Goal: Task Accomplishment & Management: Use online tool/utility

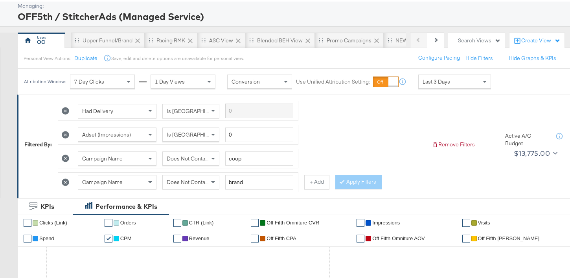
scroll to position [11, 0]
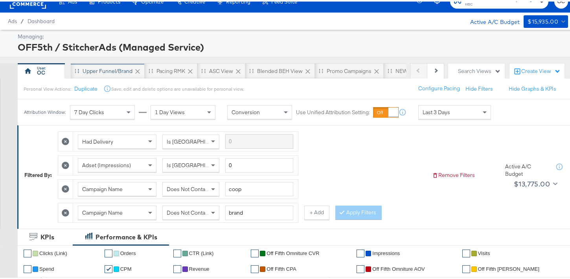
click at [97, 72] on div "Upper Funnel/Brand" at bounding box center [108, 69] width 50 height 7
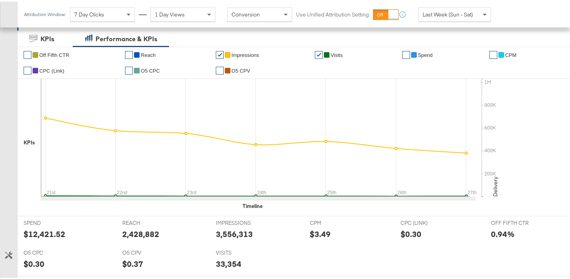
scroll to position [375, 0]
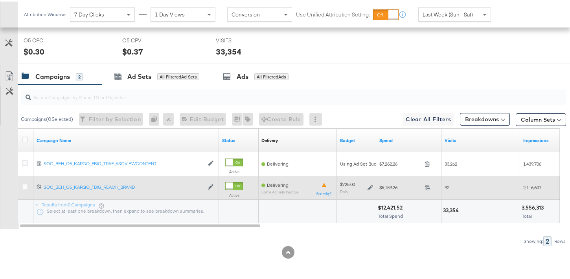
click at [370, 186] on icon at bounding box center [371, 187] width 6 height 6
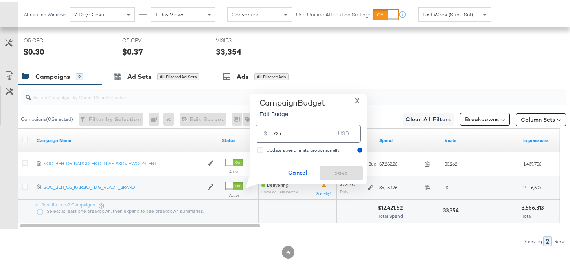
click at [284, 132] on input "725" at bounding box center [304, 129] width 62 height 17
type input "675"
click at [341, 171] on span "Save" at bounding box center [341, 172] width 37 height 10
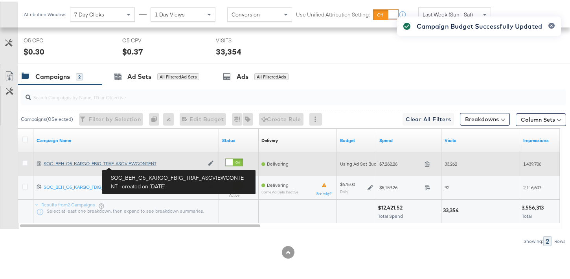
click at [132, 163] on div "SOC_BEH_O5_KARGO_FBIG_TRAF_ASCVIEWCONTENT SOC_BEH_O5_KARGO_FBIG_TRAF_ASCVIEWCON…" at bounding box center [124, 162] width 160 height 6
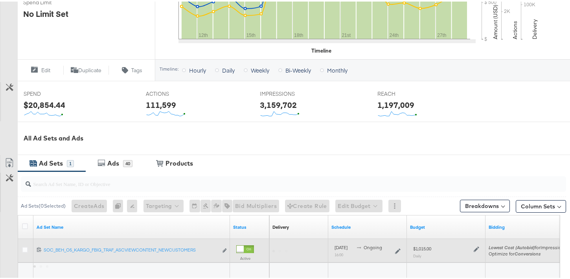
scroll to position [321, 0]
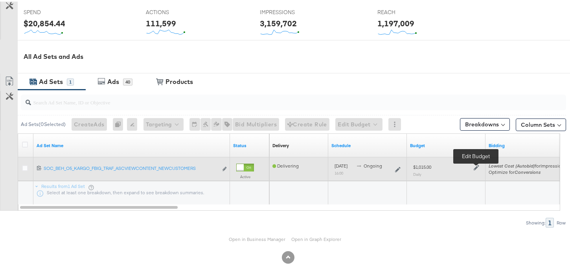
click at [474, 166] on icon at bounding box center [477, 167] width 6 height 6
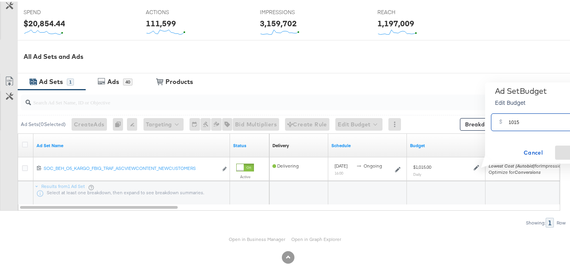
drag, startPoint x: 515, startPoint y: 121, endPoint x: 498, endPoint y: 120, distance: 16.9
click at [498, 120] on div "$ 1015 USD" at bounding box center [543, 121] width 105 height 18
type input "945"
click at [564, 147] on span "Save" at bounding box center [576, 152] width 37 height 10
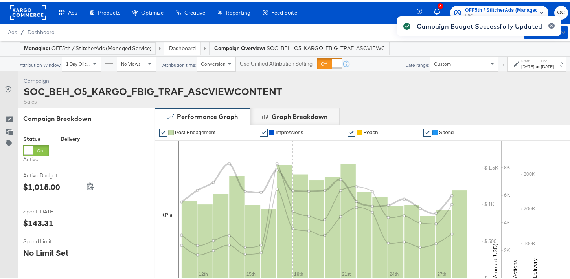
scroll to position [0, 0]
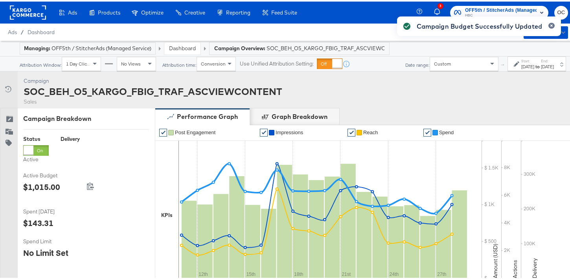
click at [184, 48] on link "Dashboard" at bounding box center [182, 46] width 27 height 7
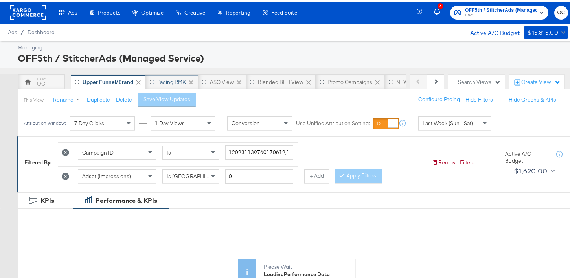
click at [161, 81] on div "Pacing RMK" at bounding box center [171, 80] width 29 height 7
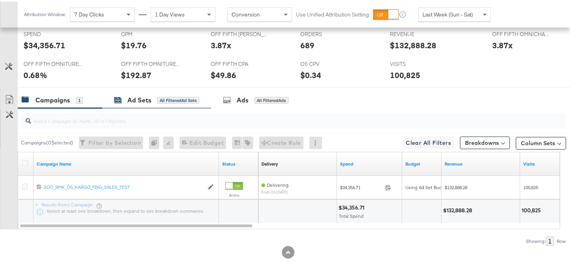
click at [182, 100] on div "All Filtered Ad Sets" at bounding box center [178, 99] width 42 height 7
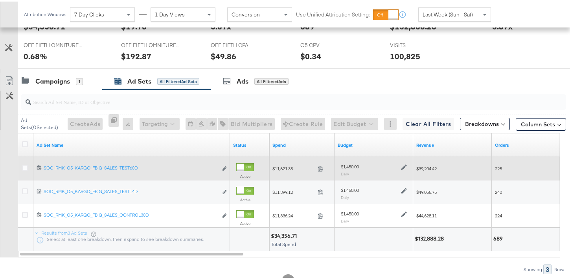
scroll to position [398, 0]
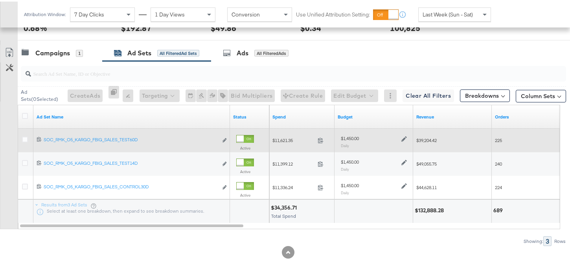
click at [403, 140] on div "$1,450.00 Daily" at bounding box center [374, 140] width 66 height 13
click at [402, 138] on icon at bounding box center [404, 138] width 6 height 6
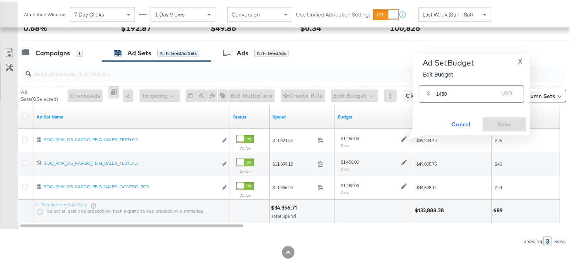
click at [440, 94] on input "1450" at bounding box center [467, 89] width 62 height 17
type input "1350"
click at [505, 118] on span "Save" at bounding box center [504, 123] width 37 height 10
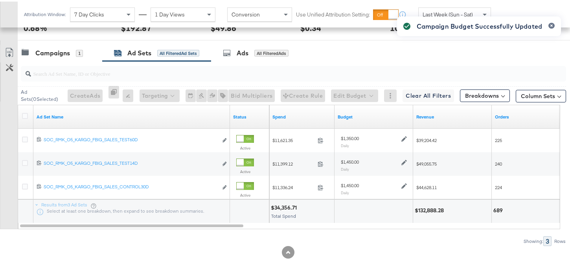
click at [404, 161] on div "Campaign Budget Successfully Updated" at bounding box center [479, 125] width 180 height 237
click at [413, 233] on div "Campaign Budget Successfully Updated" at bounding box center [479, 125] width 180 height 237
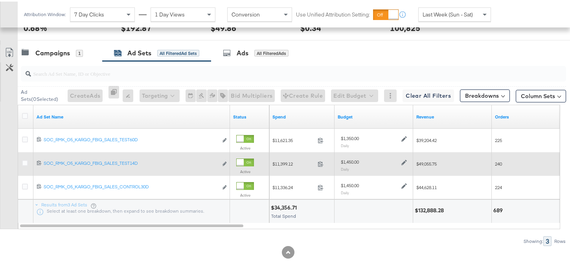
click at [403, 161] on icon at bounding box center [404, 161] width 6 height 6
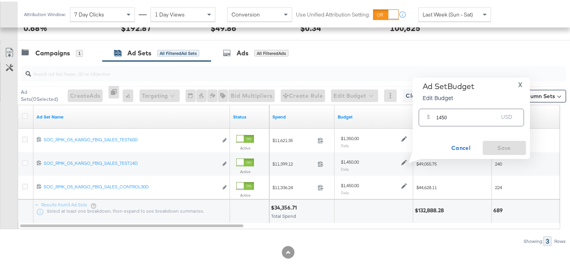
click at [441, 117] on input "1450" at bounding box center [467, 113] width 62 height 17
type input "1350"
click at [492, 148] on span "Save" at bounding box center [504, 147] width 37 height 10
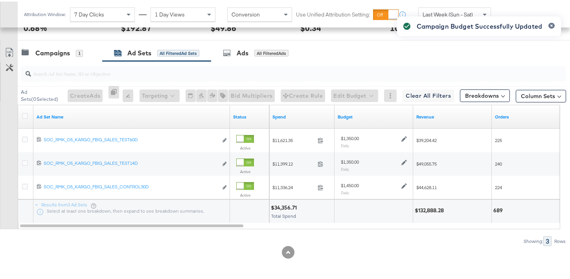
click at [417, 233] on div "Campaign Budget Successfully Updated" at bounding box center [479, 125] width 180 height 237
click at [335, 235] on div "Showing: 3 Rows" at bounding box center [283, 240] width 566 height 10
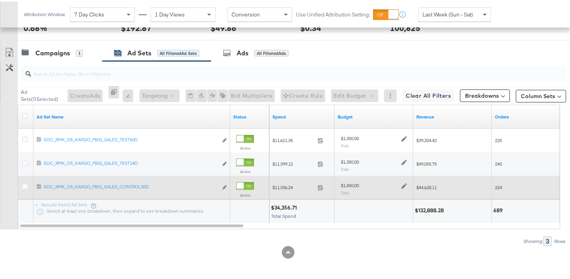
click at [404, 185] on icon at bounding box center [404, 185] width 6 height 6
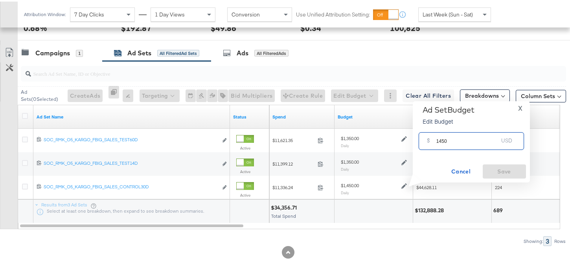
click at [442, 140] on input "1450" at bounding box center [467, 136] width 62 height 17
type input "1350"
click at [500, 167] on span "Save" at bounding box center [504, 170] width 37 height 10
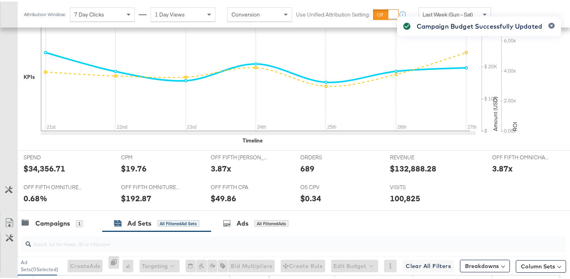
scroll to position [0, 0]
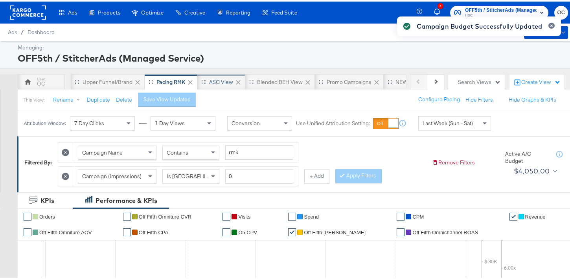
click at [222, 82] on div "ASC View" at bounding box center [221, 80] width 24 height 7
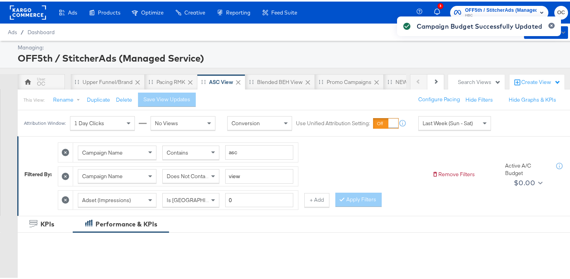
scroll to position [322, 0]
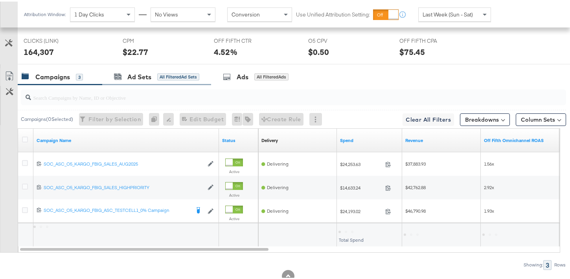
click at [169, 81] on div "Ad Sets All Filtered Ad Sets" at bounding box center [156, 75] width 109 height 17
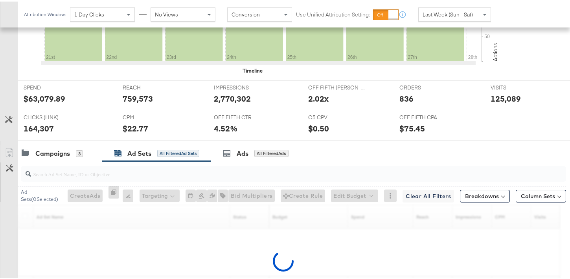
scroll to position [398, 0]
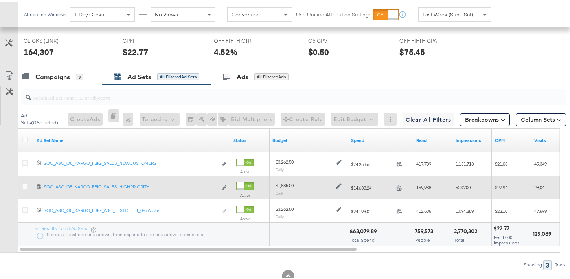
click at [340, 184] on icon at bounding box center [339, 185] width 6 height 6
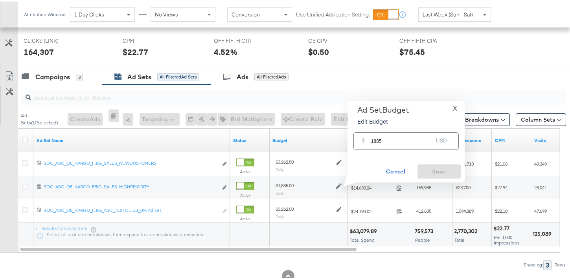
click at [377, 140] on input "1885" at bounding box center [402, 136] width 62 height 17
type input "1755"
click at [439, 169] on span "Save" at bounding box center [439, 170] width 37 height 10
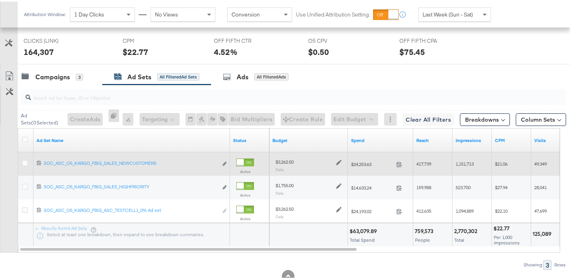
click at [340, 162] on icon at bounding box center [339, 161] width 6 height 6
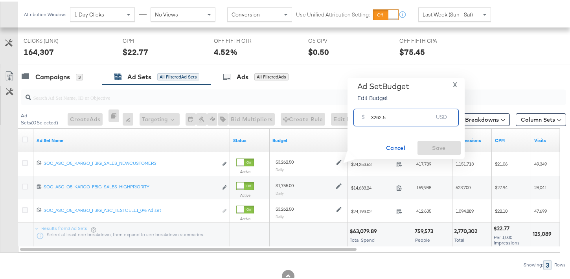
drag, startPoint x: 380, startPoint y: 115, endPoint x: 374, endPoint y: 115, distance: 6.3
click at [374, 115] on input "3262.5" at bounding box center [402, 113] width 62 height 17
type input "3037.5"
click at [428, 143] on span "Save" at bounding box center [439, 147] width 37 height 10
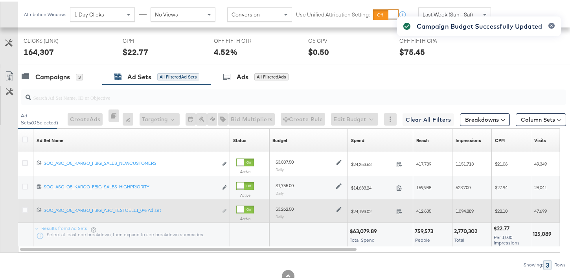
click at [337, 209] on icon at bounding box center [339, 209] width 6 height 6
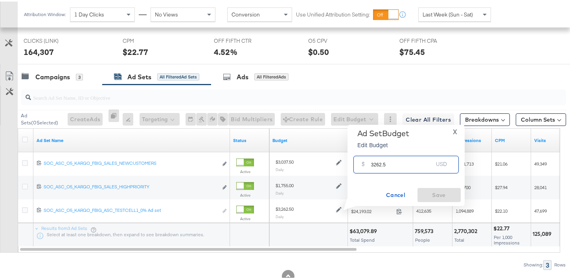
drag, startPoint x: 380, startPoint y: 164, endPoint x: 373, endPoint y: 164, distance: 7.1
click at [373, 164] on input "3262.5" at bounding box center [402, 160] width 62 height 17
type input "3037.5"
click at [429, 188] on button "Save" at bounding box center [438, 194] width 43 height 14
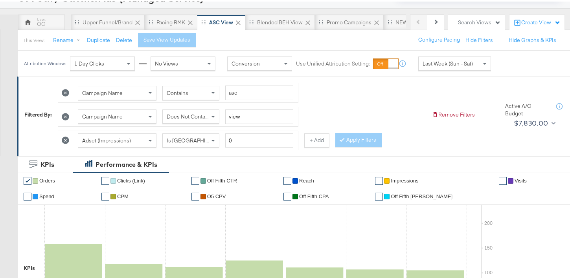
scroll to position [0, 0]
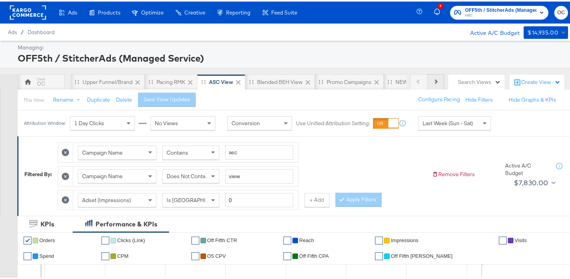
click at [430, 83] on button "Next" at bounding box center [435, 81] width 17 height 16
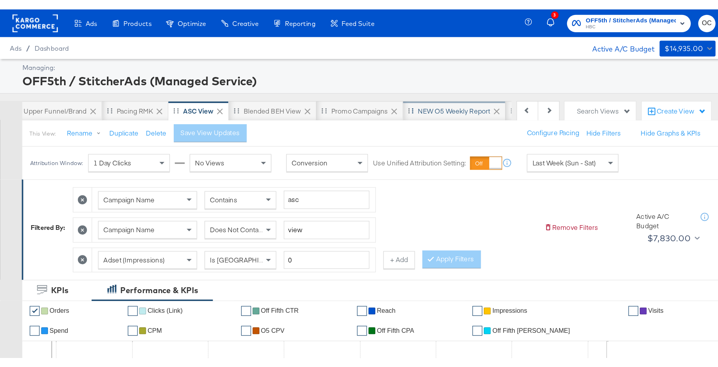
scroll to position [0, 79]
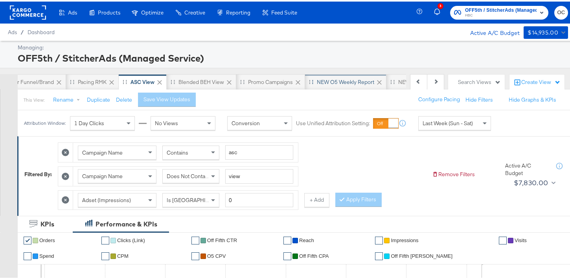
click at [340, 80] on div "NEW O5 Weekly Report" at bounding box center [345, 80] width 57 height 7
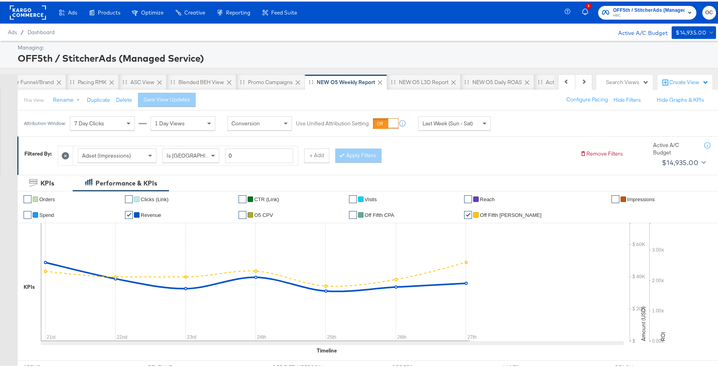
scroll to position [0, 79]
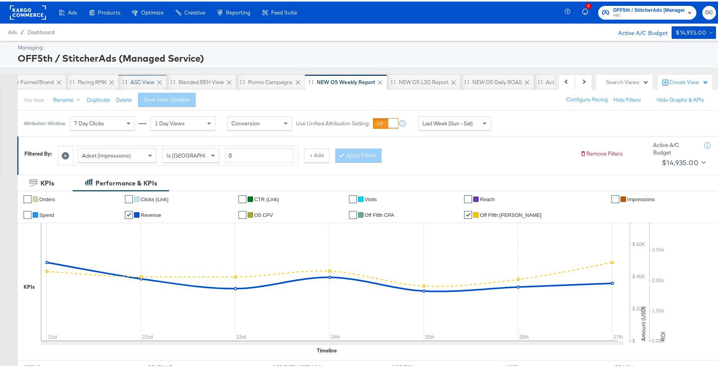
click at [142, 81] on div "ASC View" at bounding box center [142, 80] width 24 height 7
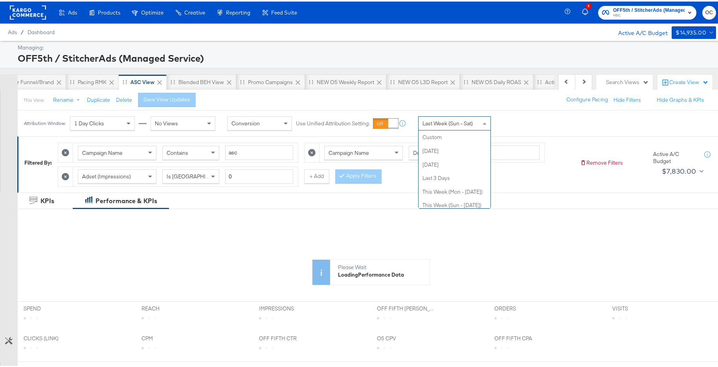
click at [452, 127] on div "Last Week (Sun - Sat)" at bounding box center [455, 121] width 72 height 13
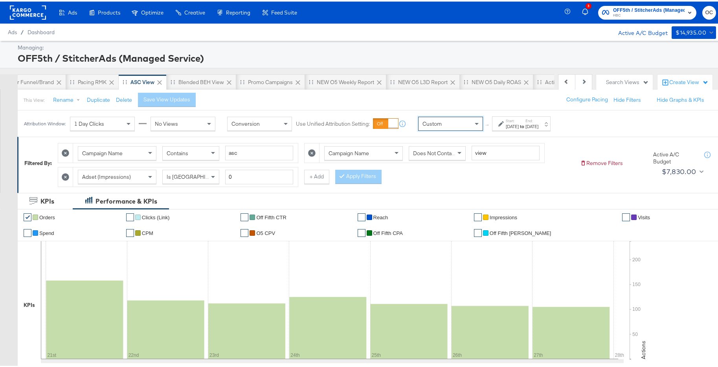
click at [519, 126] on div "[DATE]" at bounding box center [512, 125] width 13 height 6
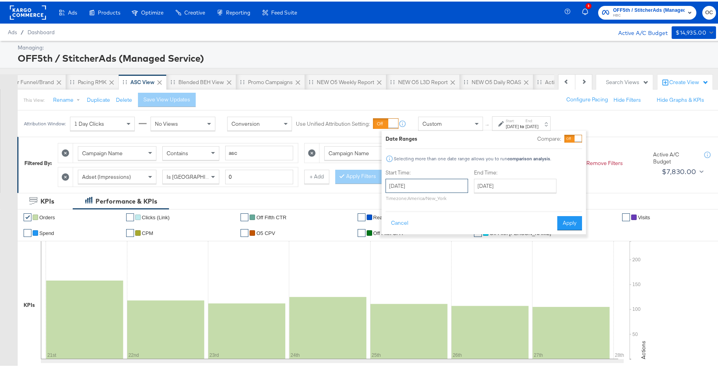
click at [452, 183] on input "[DATE]" at bounding box center [427, 184] width 83 height 14
drag, startPoint x: 423, startPoint y: 258, endPoint x: 438, endPoint y: 247, distance: 18.6
click at [423, 257] on td "23" at bounding box center [421, 257] width 13 height 11
type input "[DATE]"
click at [516, 186] on input "[DATE]" at bounding box center [515, 184] width 83 height 14
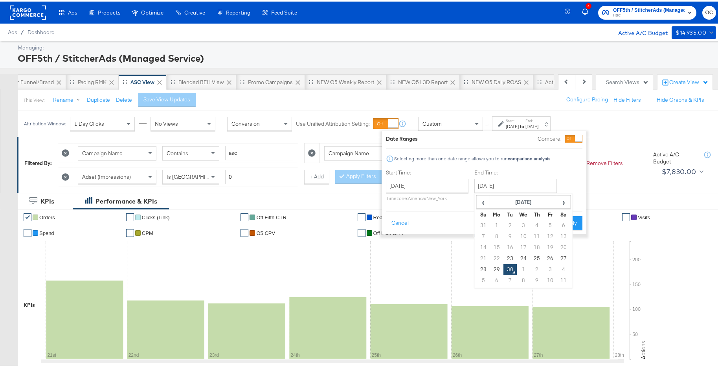
click at [498, 265] on td "29" at bounding box center [496, 268] width 13 height 11
type input "[DATE]"
click at [567, 224] on button "Apply" at bounding box center [570, 222] width 25 height 14
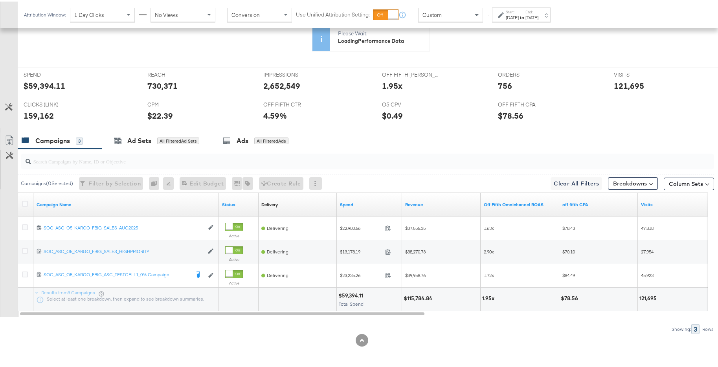
scroll to position [311, 0]
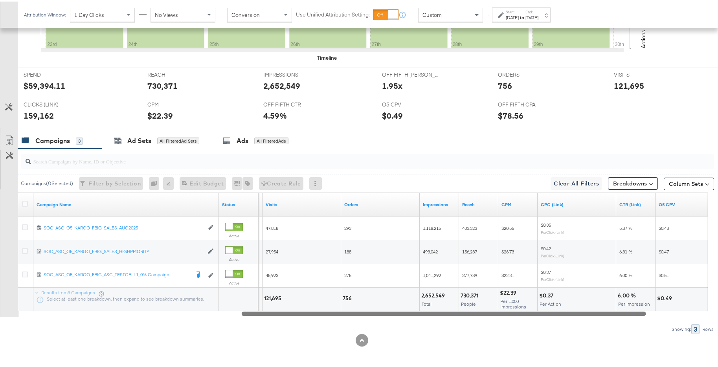
drag, startPoint x: 415, startPoint y: 311, endPoint x: 637, endPoint y: 300, distance: 222.4
click at [577, 279] on div "Campaign Name Status off fifth CPA Visits Orders Impressions Reach CPM CPC (Lin…" at bounding box center [363, 253] width 691 height 125
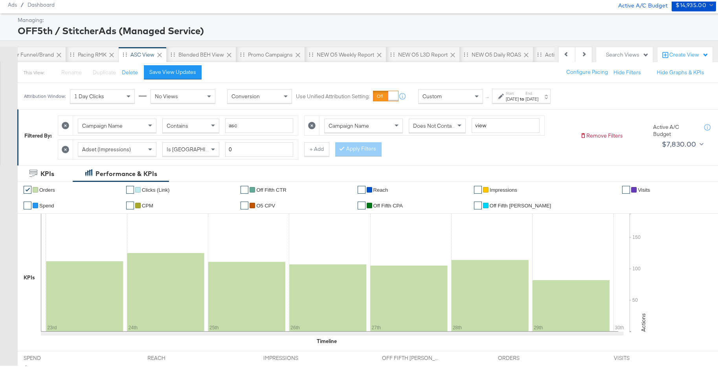
scroll to position [0, 0]
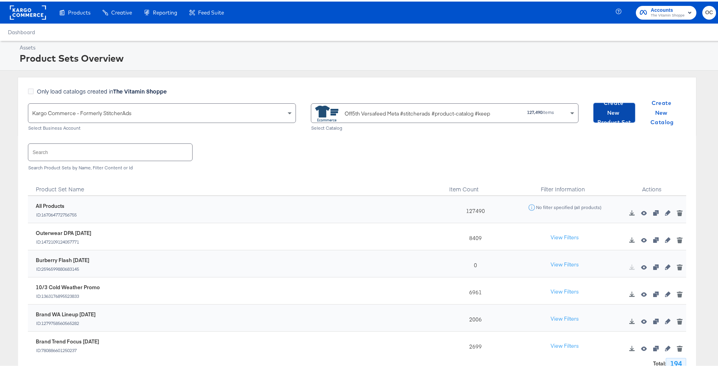
click at [597, 109] on span "Create New Product Set" at bounding box center [614, 111] width 35 height 29
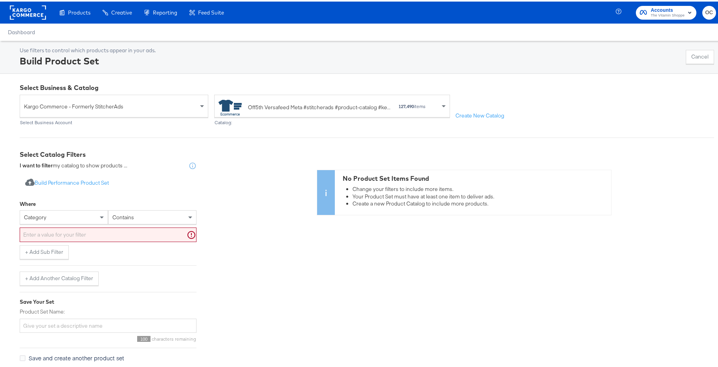
click at [79, 212] on div "category" at bounding box center [64, 215] width 88 height 13
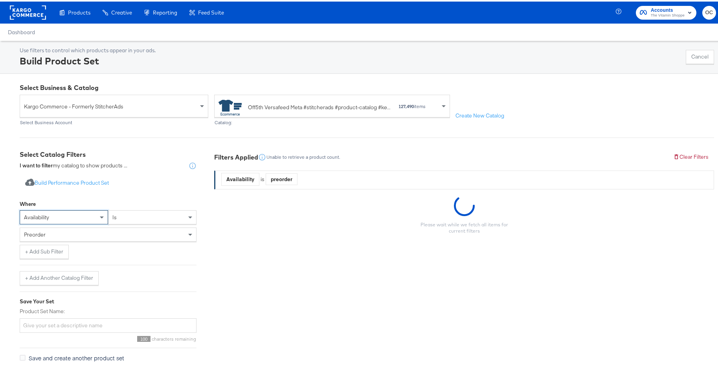
click at [104, 230] on div "preorder" at bounding box center [108, 232] width 176 height 13
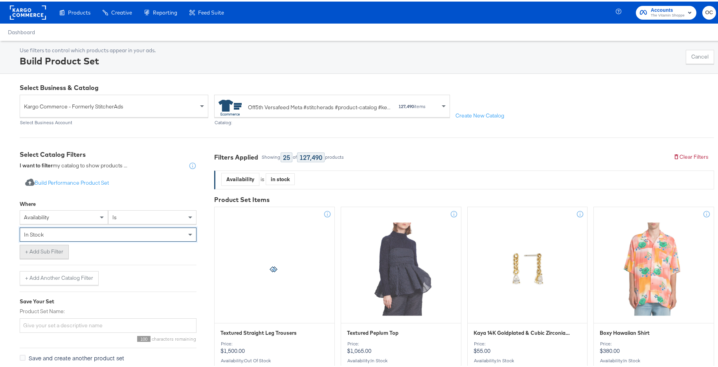
click at [41, 250] on button "+ Add Sub Filter" at bounding box center [44, 250] width 49 height 14
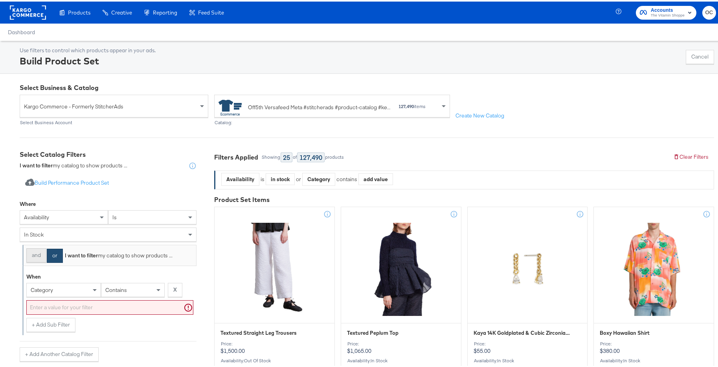
click at [29, 261] on button "and" at bounding box center [36, 254] width 20 height 14
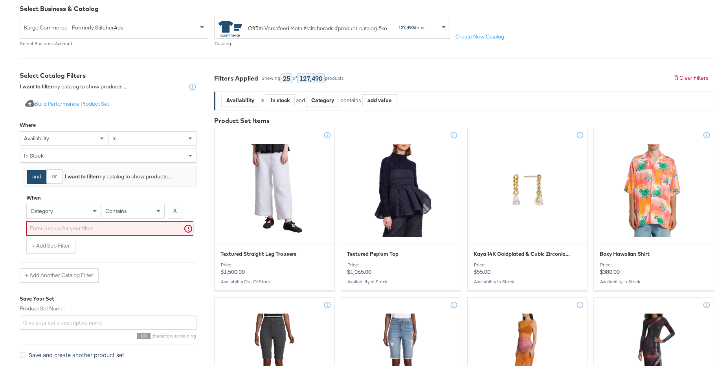
scroll to position [79, 0]
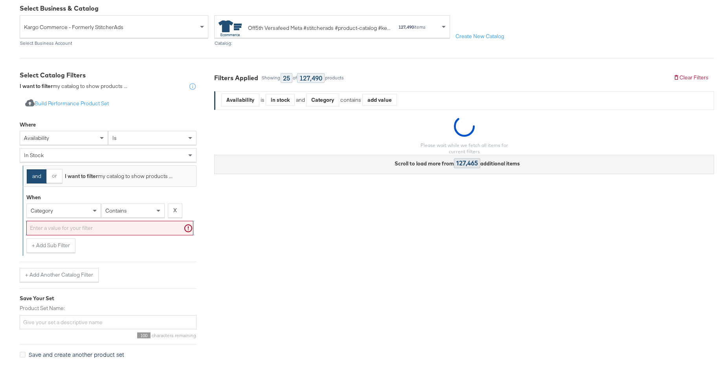
click at [68, 210] on div "category" at bounding box center [64, 208] width 74 height 13
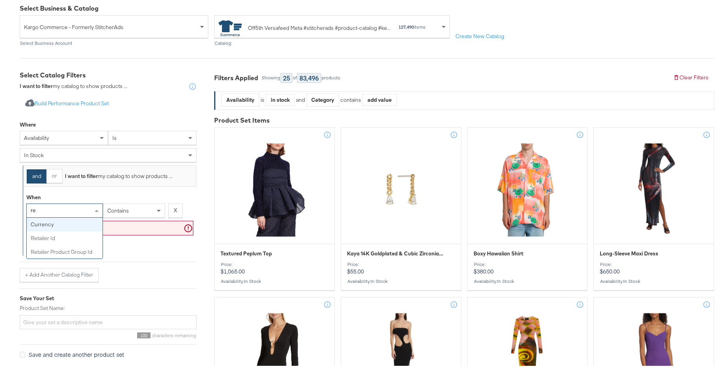
type input "ret"
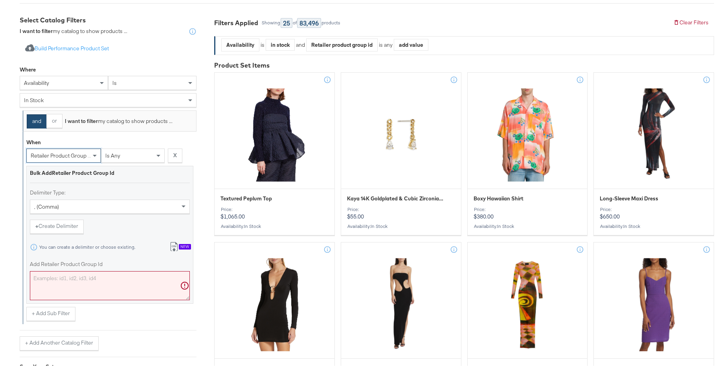
scroll to position [165, 0]
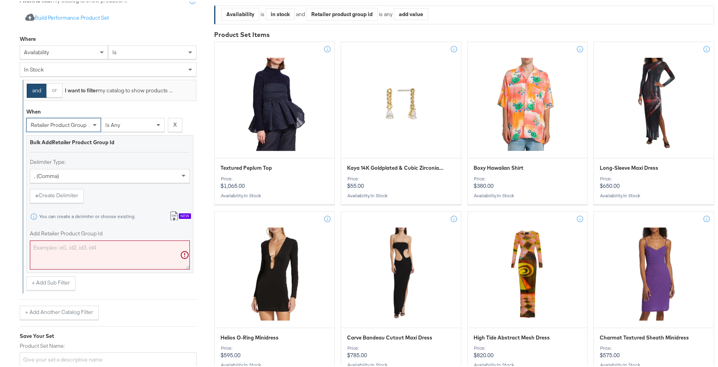
click at [81, 257] on textarea "Add Retailer Product Group Id" at bounding box center [110, 253] width 160 height 29
paste textarea "0400024528838,0400024695146,0400025505278,0400025363718,0400023268261,040002326…"
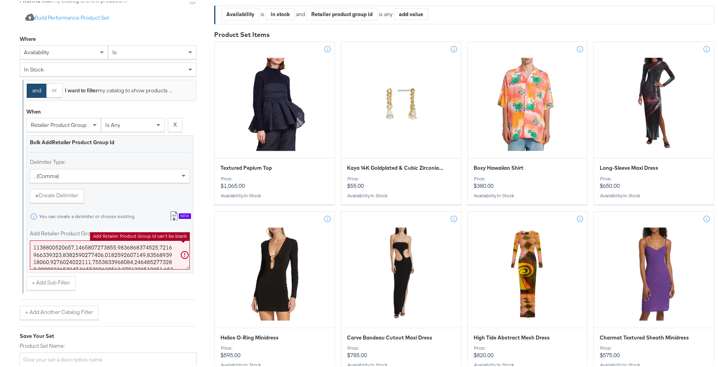
scroll to position [719, 0]
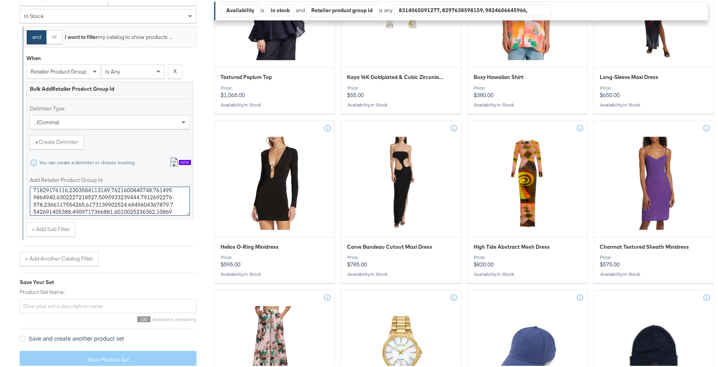
type textarea "0400024528838,0400024695146,0400025505278,0400025363718,0400023268261,040002326…"
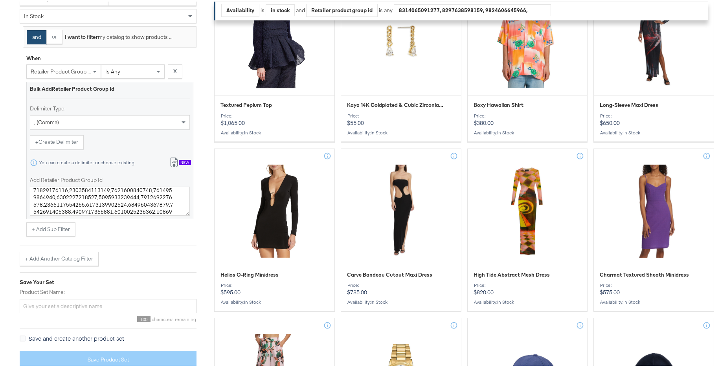
click at [96, 301] on div "Import product data from Google Analytics to generate product set Build Perform…" at bounding box center [108, 161] width 177 height 424
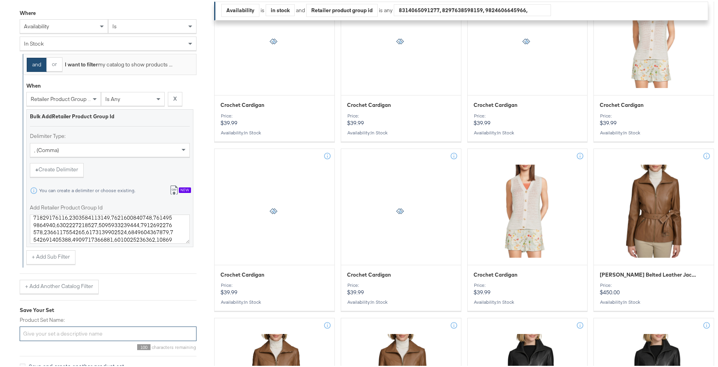
click at [84, 331] on input "Product Set Name:" at bounding box center [108, 332] width 177 height 15
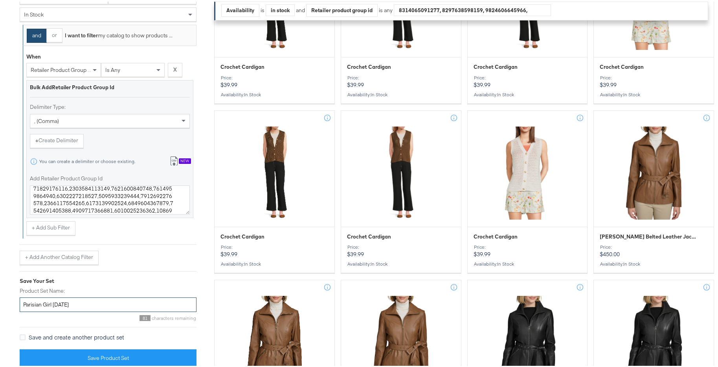
scroll to position [261, 0]
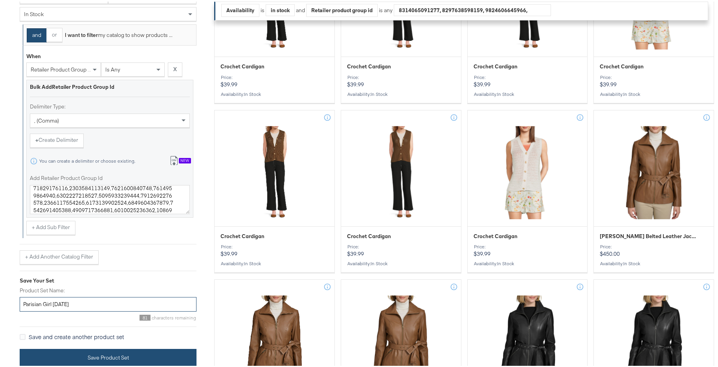
type input "Parisian Girl OCT25"
click at [130, 364] on button "Save Product Set" at bounding box center [108, 356] width 177 height 18
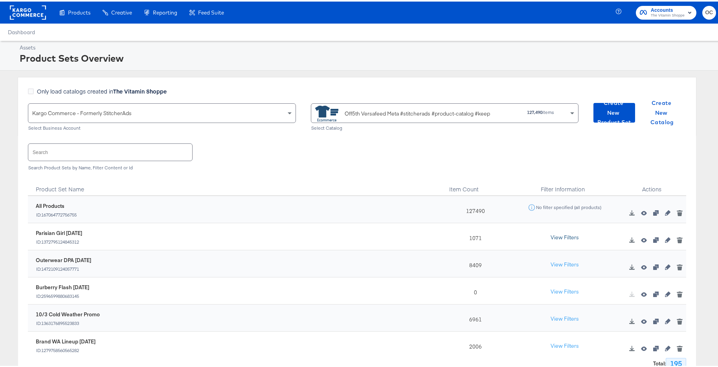
click at [546, 234] on button "View Filters" at bounding box center [564, 236] width 39 height 14
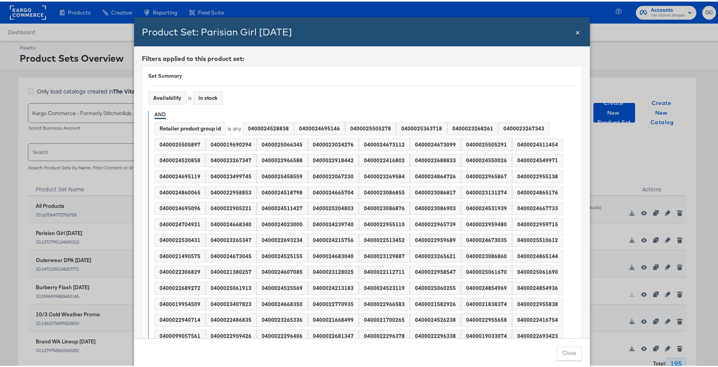
click at [483, 163] on div "0400024550026" at bounding box center [486, 159] width 50 height 12
